Goal: Obtain resource: Obtain resource

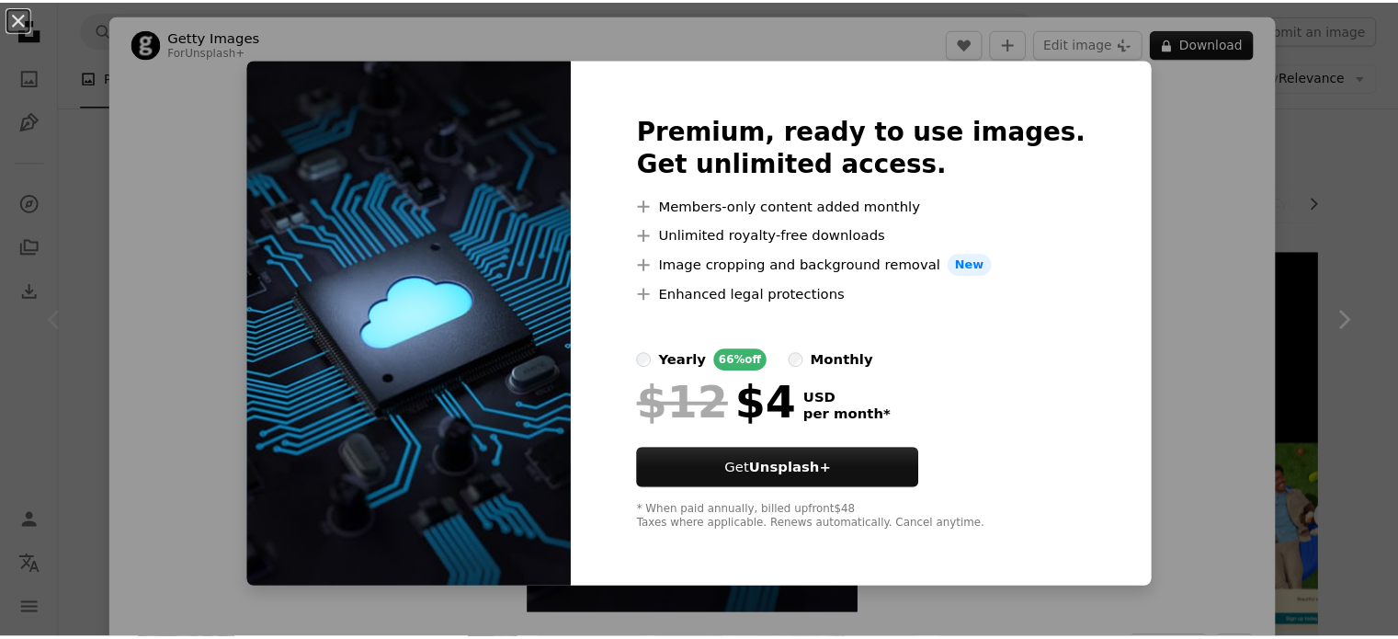
scroll to position [204, 0]
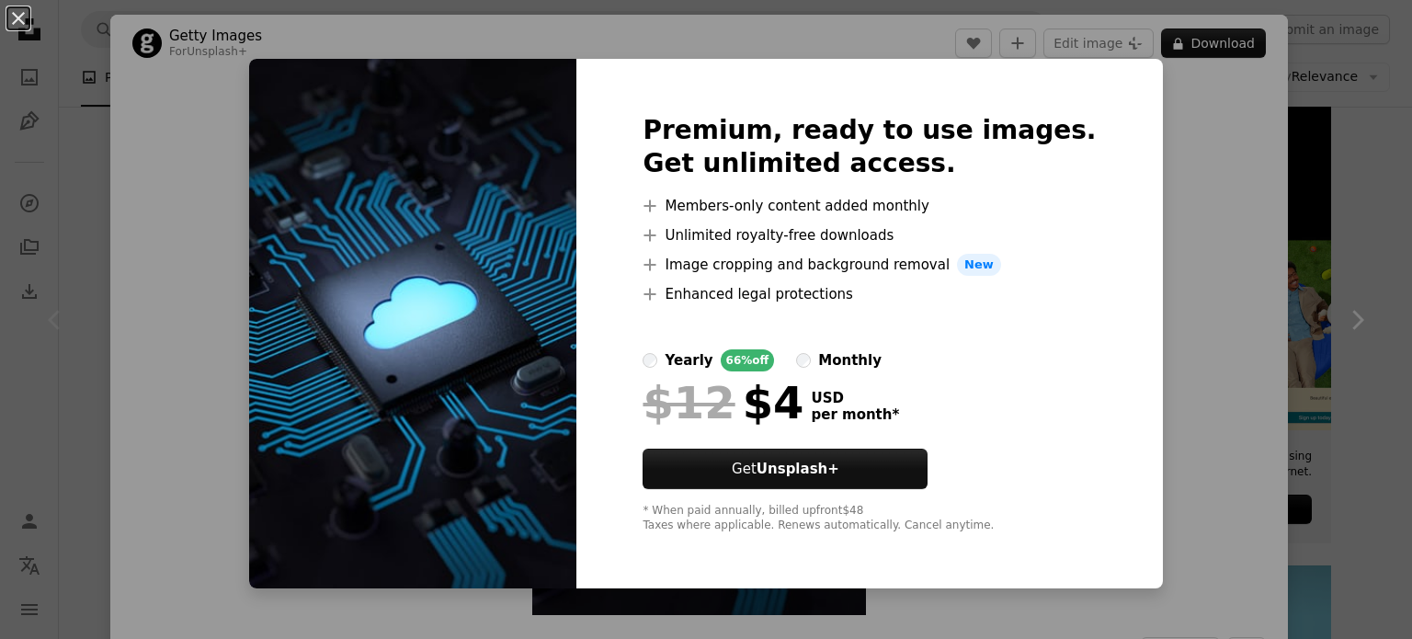
click at [1186, 167] on div "An X shape Premium, ready to use images. Get unlimited access. A plus sign Memb…" at bounding box center [706, 319] width 1412 height 639
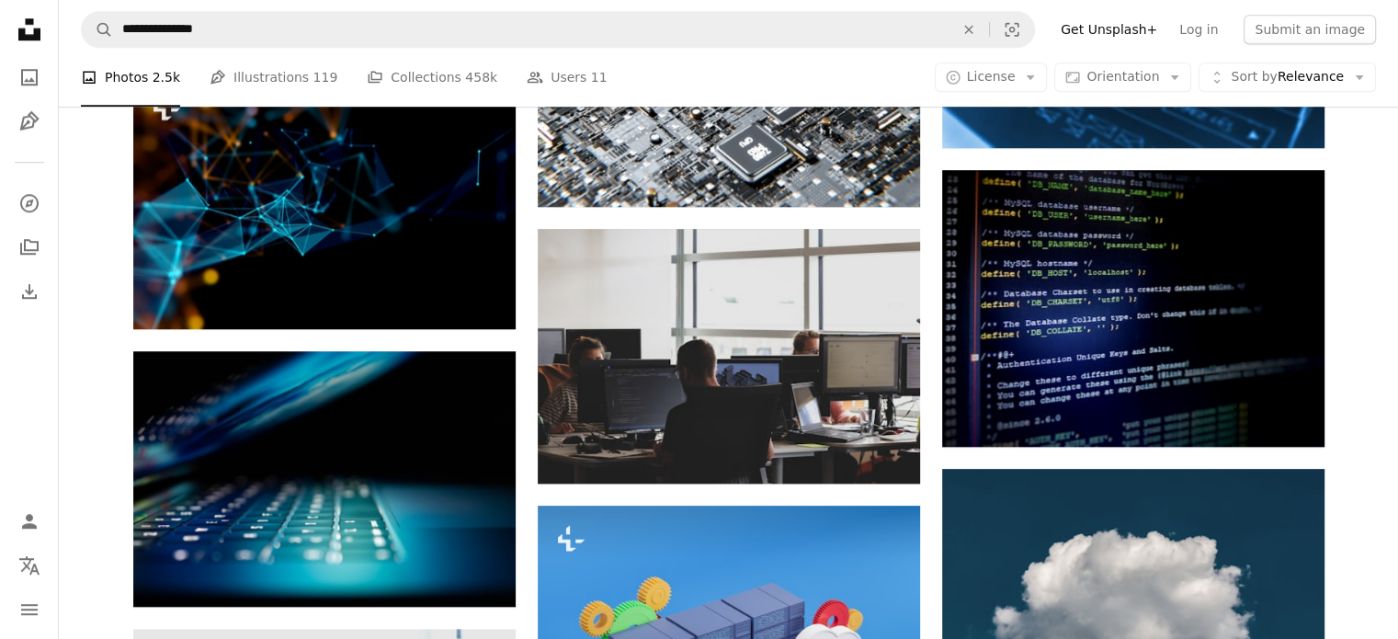
scroll to position [1401, 0]
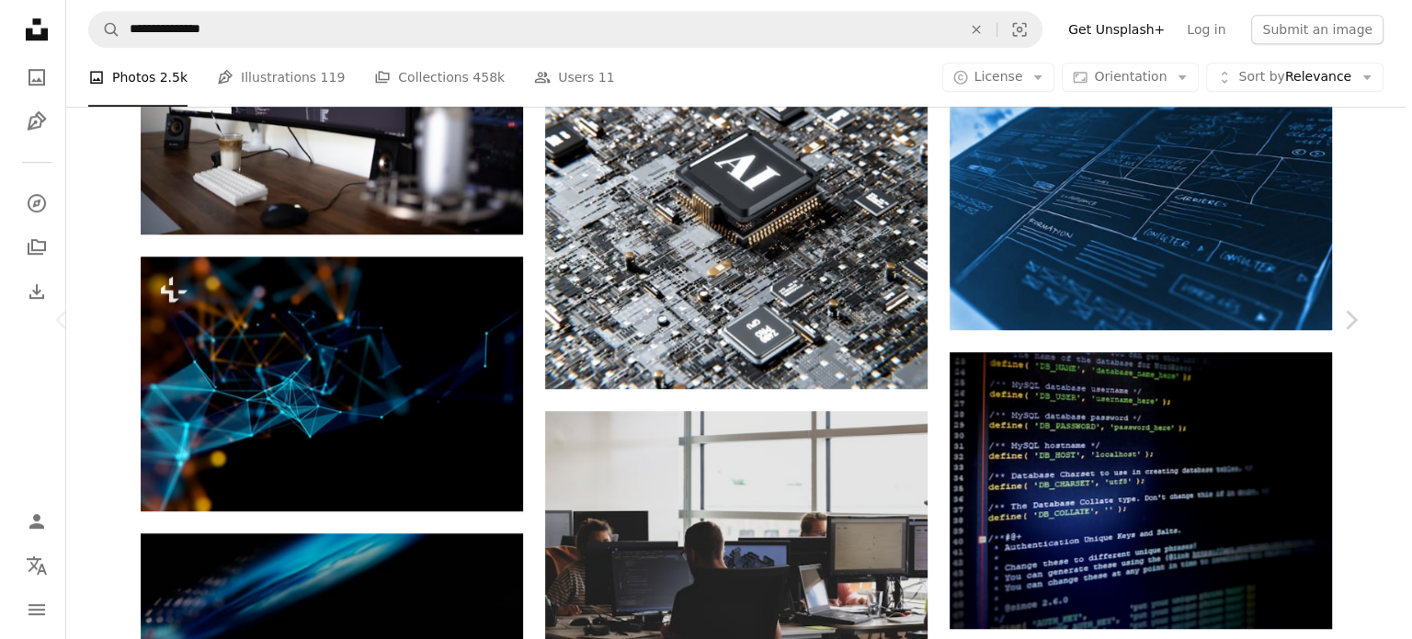
scroll to position [204, 0]
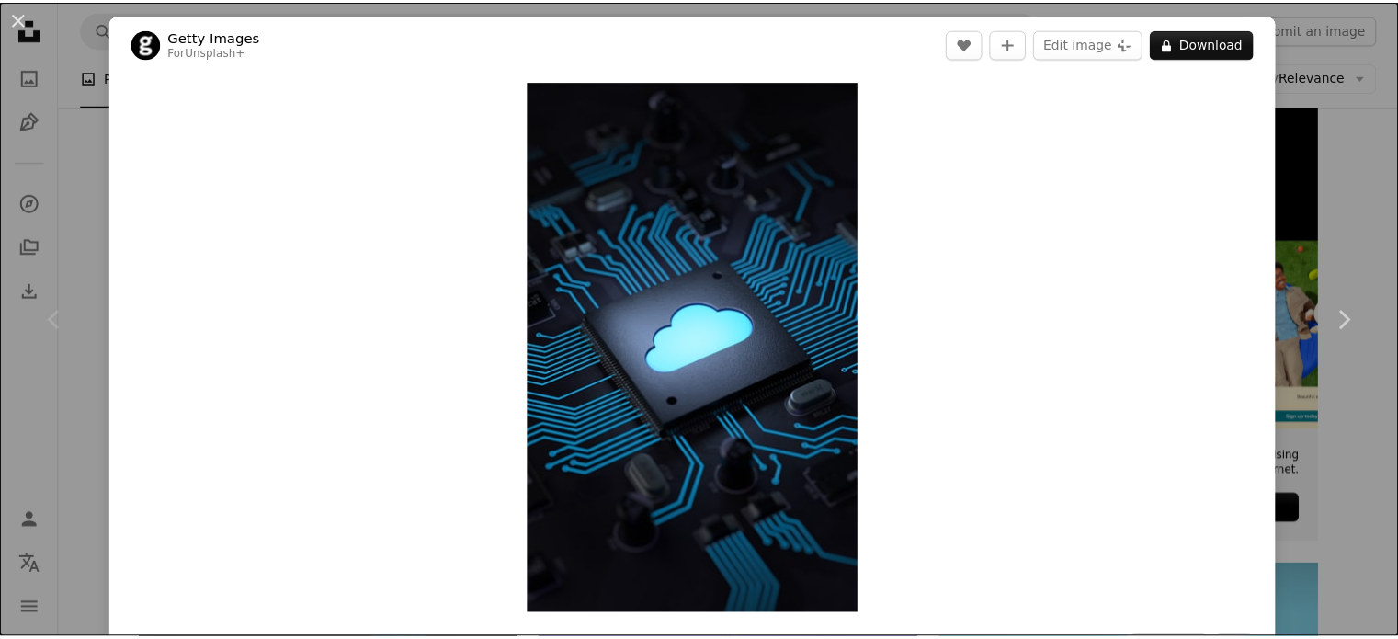
scroll to position [1401, 0]
